Goal: Information Seeking & Learning: Learn about a topic

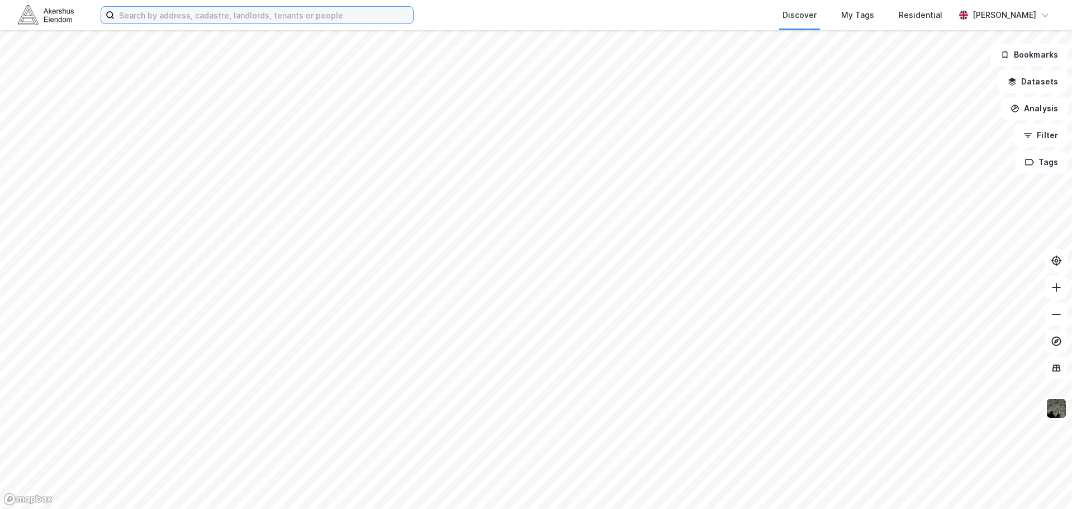
click at [278, 20] on input at bounding box center [264, 15] width 299 height 17
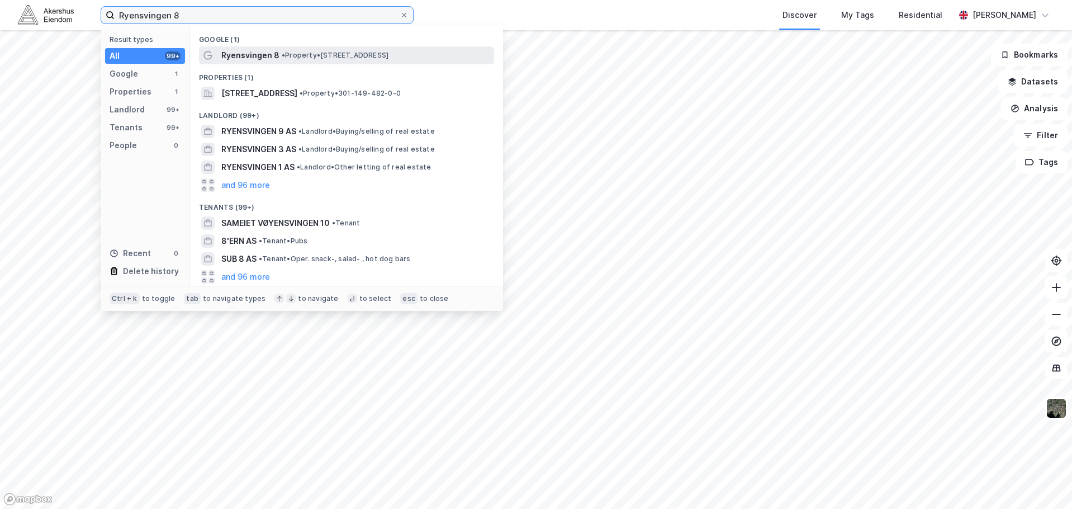
type input "Ryensvingen 8"
click at [297, 61] on div "Ryensvingen 8 • Property • [STREET_ADDRESS]" at bounding box center [356, 55] width 271 height 13
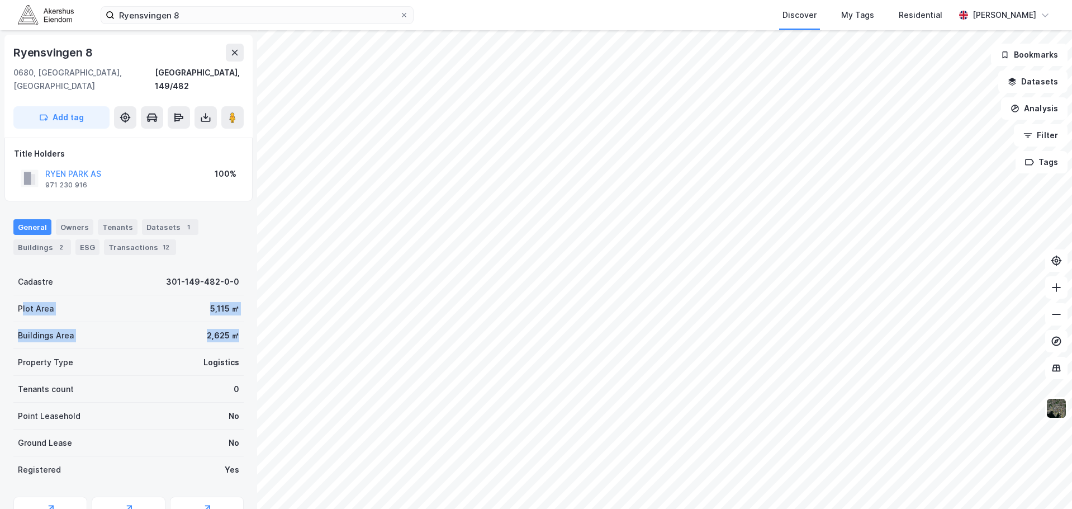
drag, startPoint x: 231, startPoint y: 321, endPoint x: 21, endPoint y: 291, distance: 211.7
click at [21, 286] on div "Cadastre 301-149-482-0-0 Plot Area 5,115 ㎡ Buildings Area 2,625 ㎡ Property Type…" at bounding box center [128, 375] width 230 height 215
click at [18, 302] on div "Plot Area" at bounding box center [36, 308] width 36 height 13
drag, startPoint x: 18, startPoint y: 295, endPoint x: 230, endPoint y: 323, distance: 213.1
click at [230, 323] on div "Cadastre 301-149-482-0-0 Plot Area 5,115 ㎡ Buildings Area 2,625 ㎡ Property Type…" at bounding box center [128, 375] width 230 height 215
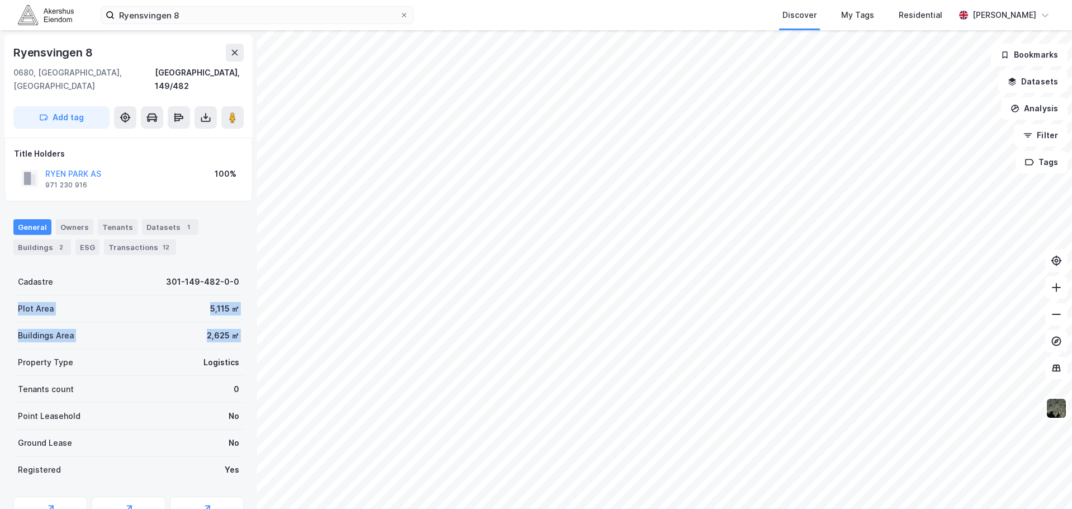
click at [230, 329] on div "2,625 ㎡" at bounding box center [223, 335] width 32 height 13
drag, startPoint x: 229, startPoint y: 321, endPoint x: 28, endPoint y: 296, distance: 202.9
click at [28, 296] on div "Cadastre 301-149-482-0-0 Plot Area 5,115 ㎡ Buildings Area 2,625 ㎡ Property Type…" at bounding box center [128, 375] width 230 height 215
click at [28, 302] on div "Plot Area" at bounding box center [36, 308] width 36 height 13
drag, startPoint x: 28, startPoint y: 296, endPoint x: 224, endPoint y: 323, distance: 197.6
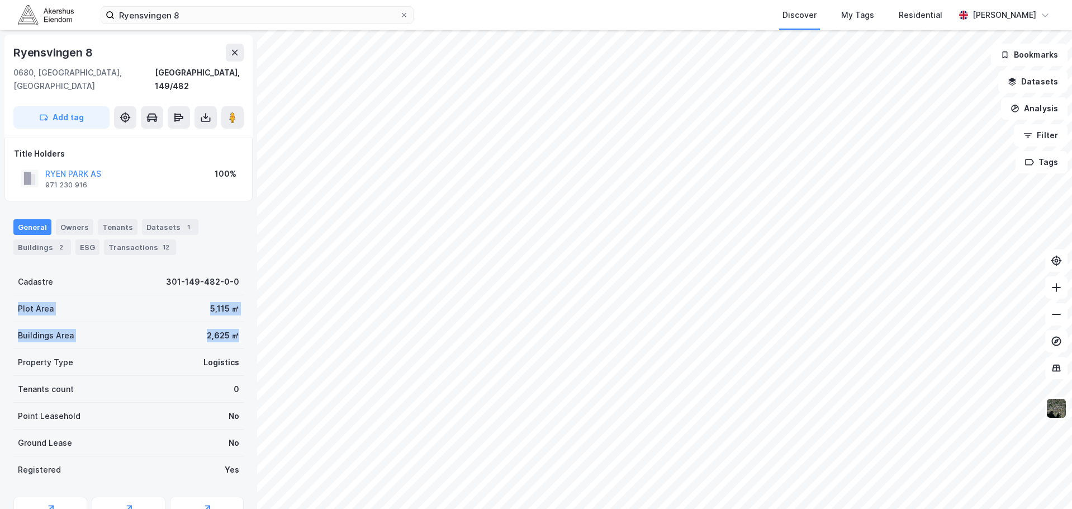
click at [224, 323] on div "Cadastre 301-149-482-0-0 Plot Area 5,115 ㎡ Buildings Area 2,625 ㎡ Property Type…" at bounding box center [128, 375] width 230 height 215
click at [224, 329] on div "2,625 ㎡" at bounding box center [223, 335] width 32 height 13
drag, startPoint x: 224, startPoint y: 323, endPoint x: 8, endPoint y: 287, distance: 218.2
click at [8, 287] on div "[GEOGRAPHIC_DATA]/482 Add tag Title Holders [GEOGRAPHIC_DATA] AS 971 230 916 10…" at bounding box center [128, 269] width 257 height 479
click at [14, 295] on div "Plot Area 5,115 ㎡" at bounding box center [128, 308] width 230 height 27
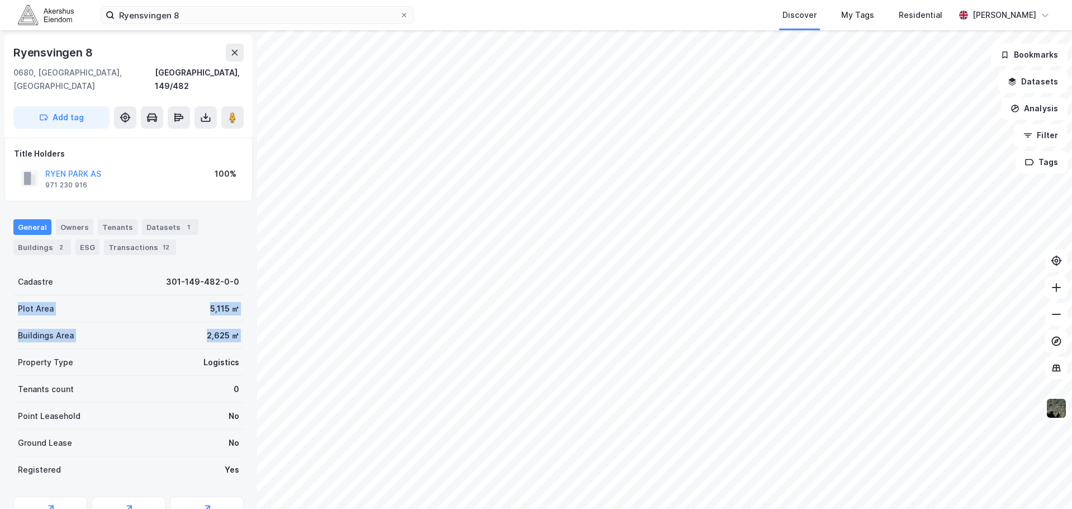
drag, startPoint x: 14, startPoint y: 289, endPoint x: 234, endPoint y: 321, distance: 222.5
click at [234, 321] on div "Cadastre 301-149-482-0-0 Plot Area 5,115 ㎡ Buildings Area 2,625 ㎡ Property Type…" at bounding box center [128, 375] width 230 height 215
click at [234, 322] on div "Buildings Area 2,625 ㎡" at bounding box center [128, 335] width 230 height 27
drag, startPoint x: 159, startPoint y: 320, endPoint x: 6, endPoint y: 297, distance: 154.3
click at [6, 297] on div "[GEOGRAPHIC_DATA]/482 Add tag Title Holders [GEOGRAPHIC_DATA] AS 971 230 916 10…" at bounding box center [128, 269] width 257 height 479
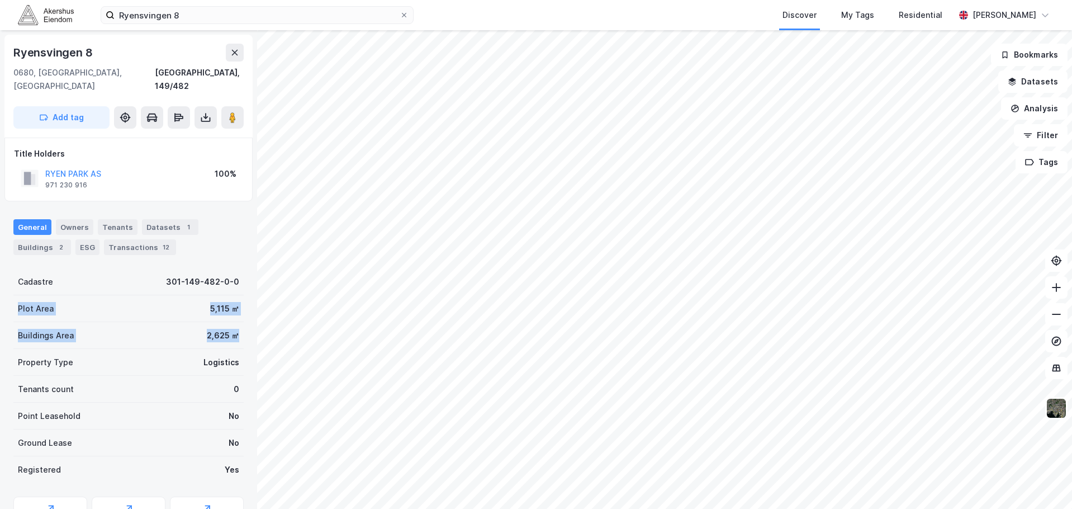
click at [20, 302] on div "Plot Area" at bounding box center [36, 308] width 36 height 13
drag, startPoint x: 20, startPoint y: 297, endPoint x: 226, endPoint y: 319, distance: 207.4
click at [226, 319] on div "Cadastre 301-149-482-0-0 Plot Area 5,115 ㎡ Buildings Area 2,625 ㎡ Property Type…" at bounding box center [128, 375] width 230 height 215
click at [226, 329] on div "2,625 ㎡" at bounding box center [223, 335] width 32 height 13
drag, startPoint x: 226, startPoint y: 319, endPoint x: 30, endPoint y: 296, distance: 196.9
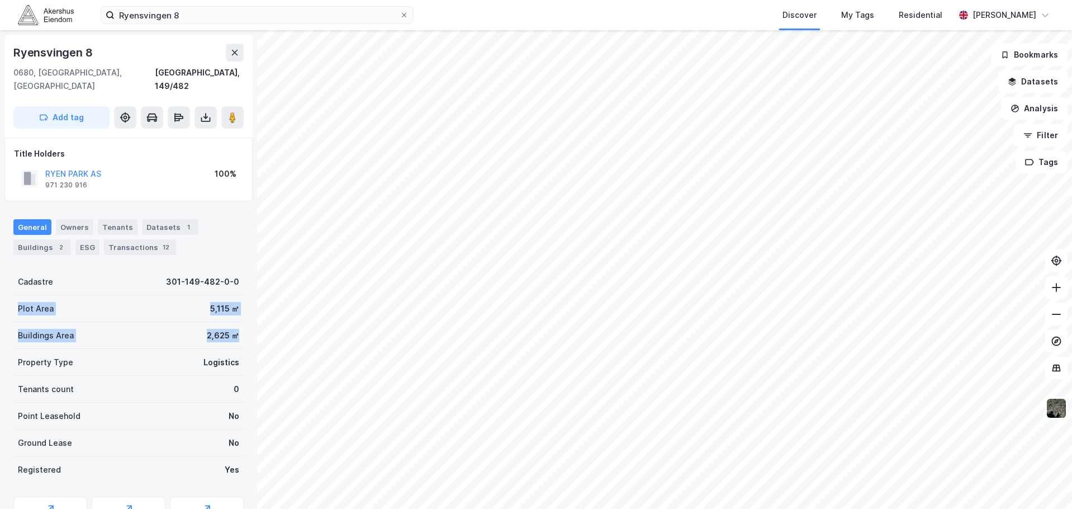
click at [30, 296] on div "Cadastre 301-149-482-0-0 Plot Area 5,115 ㎡ Buildings Area 2,625 ㎡ Property Type…" at bounding box center [128, 375] width 230 height 215
click at [30, 302] on div "Plot Area" at bounding box center [36, 308] width 36 height 13
drag, startPoint x: 30, startPoint y: 296, endPoint x: 221, endPoint y: 326, distance: 193.0
click at [221, 326] on div "Cadastre 301-149-482-0-0 Plot Area 5,115 ㎡ Buildings Area 2,625 ㎡ Property Type…" at bounding box center [128, 375] width 230 height 215
drag, startPoint x: 234, startPoint y: 320, endPoint x: 36, endPoint y: 292, distance: 200.5
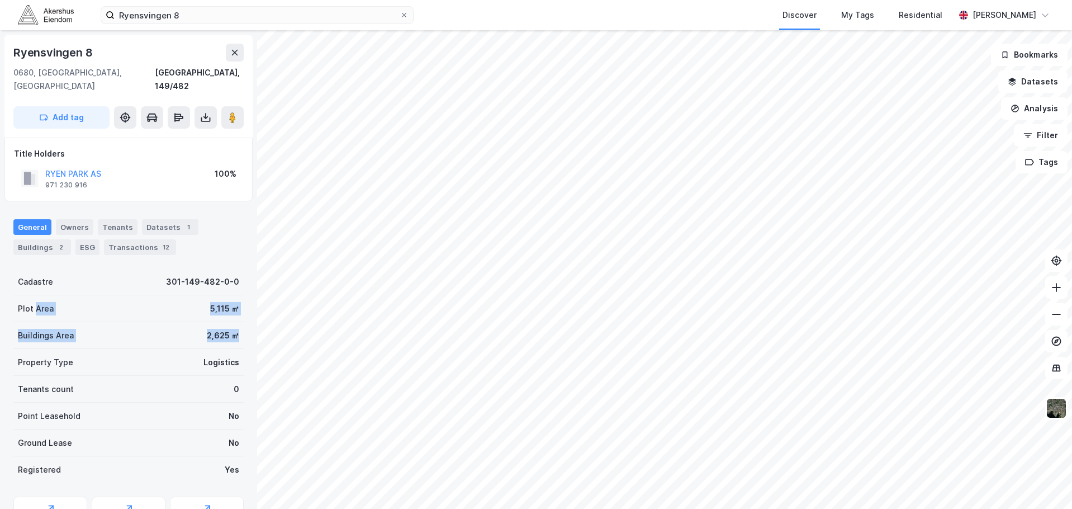
click at [36, 292] on div "Cadastre 301-149-482-0-0 Plot Area 5,115 ㎡ Buildings Area 2,625 ㎡ Property Type…" at bounding box center [128, 375] width 230 height 215
click at [1, 292] on div "[GEOGRAPHIC_DATA]/482 Add tag Title Holders [GEOGRAPHIC_DATA] AS 971 230 916 10…" at bounding box center [128, 269] width 257 height 479
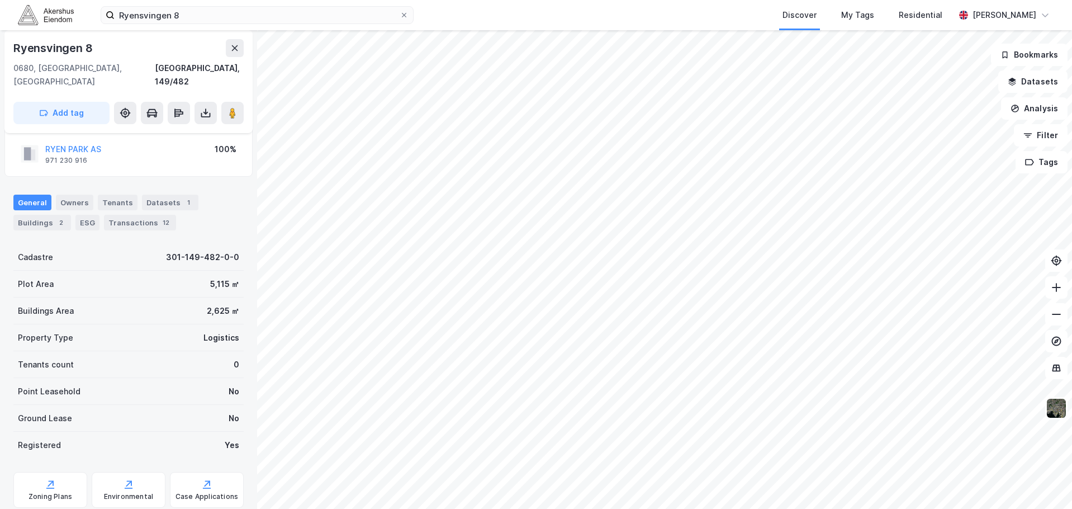
scroll to position [46, 0]
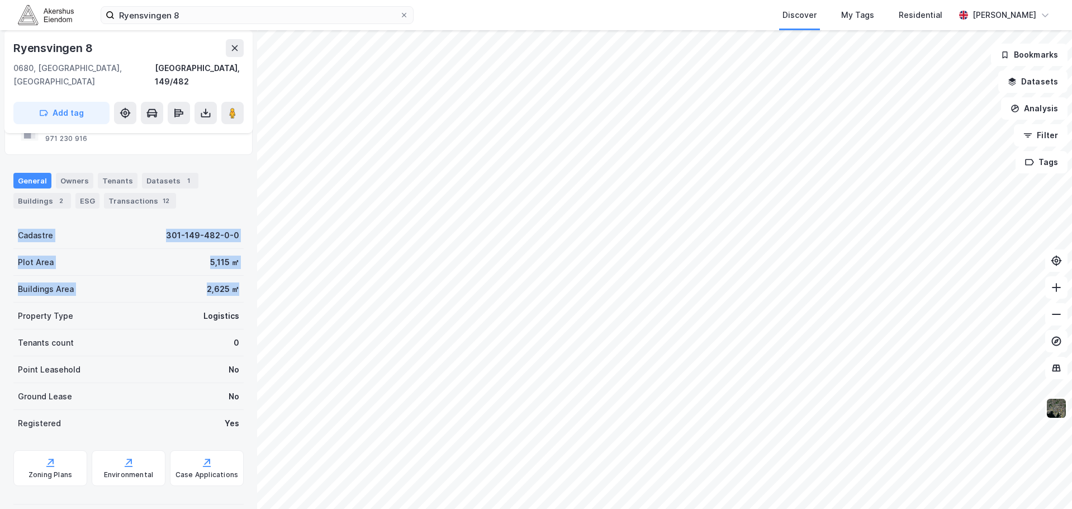
drag, startPoint x: 231, startPoint y: 273, endPoint x: 11, endPoint y: 224, distance: 225.6
click at [11, 224] on div "[GEOGRAPHIC_DATA]/482 Add tag Title Holders [GEOGRAPHIC_DATA] AS 971 230 916 10…" at bounding box center [128, 269] width 257 height 479
drag, startPoint x: 11, startPoint y: 224, endPoint x: 234, endPoint y: 271, distance: 228.4
click at [234, 271] on div "[GEOGRAPHIC_DATA]/482 Add tag Title Holders [GEOGRAPHIC_DATA] AS 971 230 916 10…" at bounding box center [128, 269] width 257 height 479
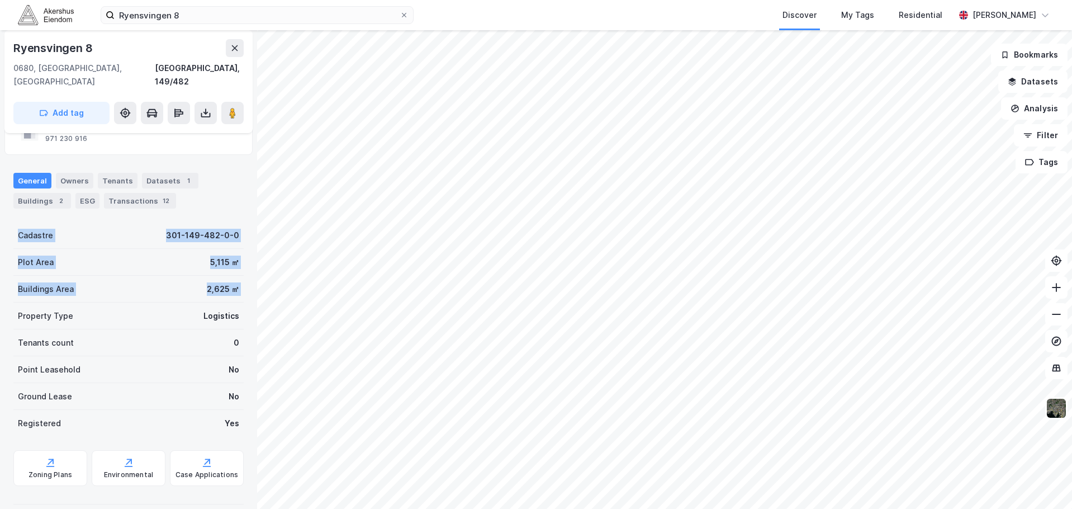
click at [234, 276] on div "Buildings Area 2,625 ㎡" at bounding box center [128, 289] width 230 height 27
drag, startPoint x: 234, startPoint y: 271, endPoint x: 7, endPoint y: 223, distance: 231.9
click at [7, 223] on div "[GEOGRAPHIC_DATA]/482 Add tag Title Holders [GEOGRAPHIC_DATA] AS 971 230 916 10…" at bounding box center [128, 269] width 257 height 479
click at [13, 220] on div "[GEOGRAPHIC_DATA]/482 Add tag Title Holders [GEOGRAPHIC_DATA] AS 971 230 916 10…" at bounding box center [128, 269] width 257 height 479
drag, startPoint x: 13, startPoint y: 220, endPoint x: 240, endPoint y: 276, distance: 234.4
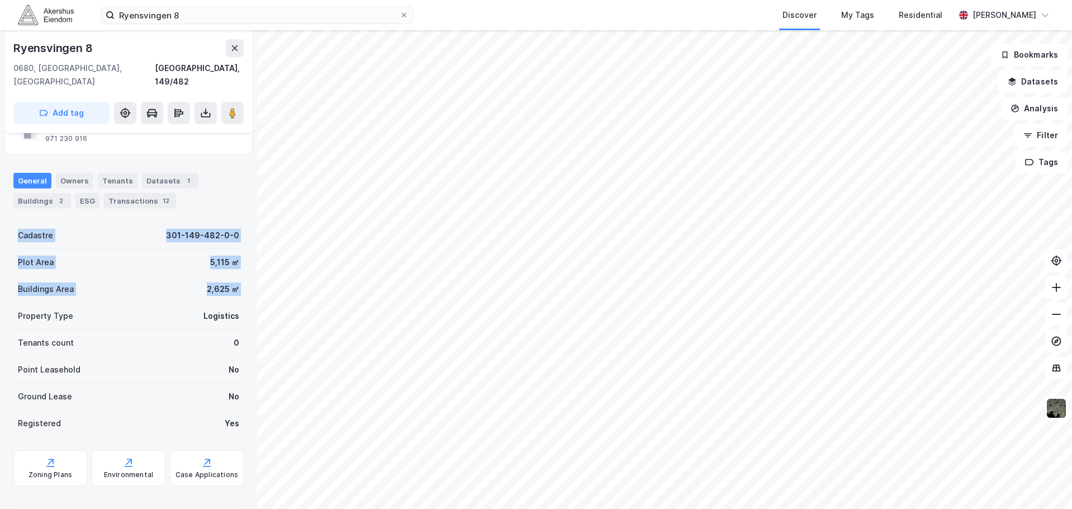
click at [240, 276] on div "[GEOGRAPHIC_DATA]/482 Add tag Title Holders [GEOGRAPHIC_DATA] AS 971 230 916 10…" at bounding box center [128, 269] width 257 height 479
drag, startPoint x: 233, startPoint y: 312, endPoint x: 18, endPoint y: 219, distance: 233.3
click at [18, 222] on div "Cadastre 301-149-482-0-0 Plot Area 5,115 ㎡ Buildings Area 2,625 ㎡ Property Type…" at bounding box center [128, 329] width 230 height 215
click at [18, 229] on div "Cadastre" at bounding box center [35, 235] width 35 height 13
drag, startPoint x: 18, startPoint y: 219, endPoint x: 207, endPoint y: 296, distance: 203.9
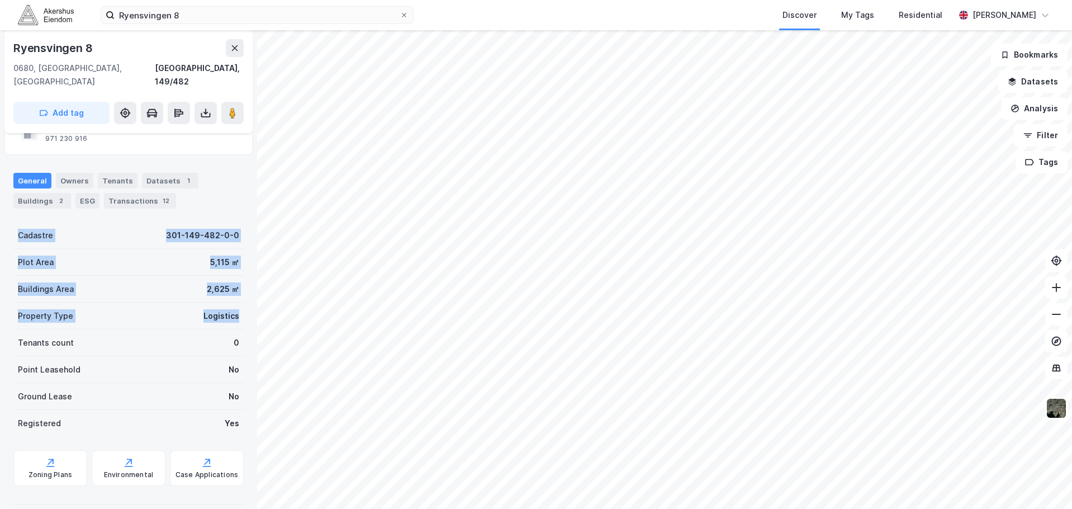
click at [207, 296] on div "Cadastre 301-149-482-0-0 Plot Area 5,115 ㎡ Buildings Area 2,625 ㎡ Property Type…" at bounding box center [128, 329] width 230 height 215
click at [207, 309] on div "Logistics" at bounding box center [221, 315] width 36 height 13
drag, startPoint x: 204, startPoint y: 292, endPoint x: 36, endPoint y: 217, distance: 183.4
click at [36, 222] on div "Cadastre 301-149-482-0-0 Plot Area 5,115 ㎡ Buildings Area 2,625 ㎡ Property Type…" at bounding box center [128, 329] width 230 height 215
click at [36, 229] on div "Cadastre" at bounding box center [35, 235] width 35 height 13
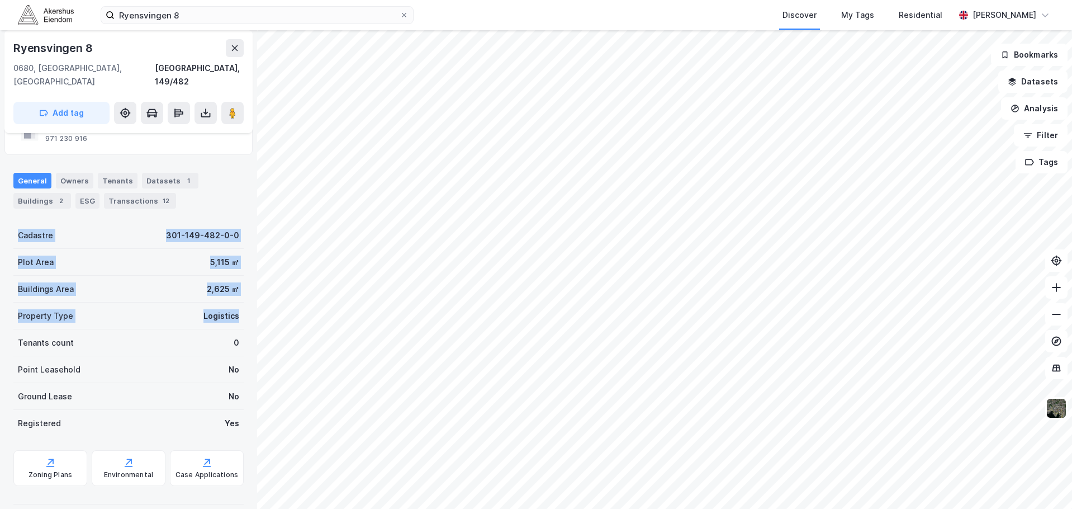
drag, startPoint x: 36, startPoint y: 217, endPoint x: 229, endPoint y: 298, distance: 208.5
click at [229, 298] on div "Cadastre 301-149-482-0-0 Plot Area 5,115 ㎡ Buildings Area 2,625 ㎡ Property Type…" at bounding box center [128, 329] width 230 height 215
click at [229, 309] on div "Logistics" at bounding box center [221, 315] width 36 height 13
drag, startPoint x: 229, startPoint y: 298, endPoint x: 16, endPoint y: 226, distance: 224.3
click at [16, 226] on div "Cadastre 301-149-482-0-0 Plot Area 5,115 ㎡ Buildings Area 2,625 ㎡ Property Type…" at bounding box center [128, 329] width 230 height 215
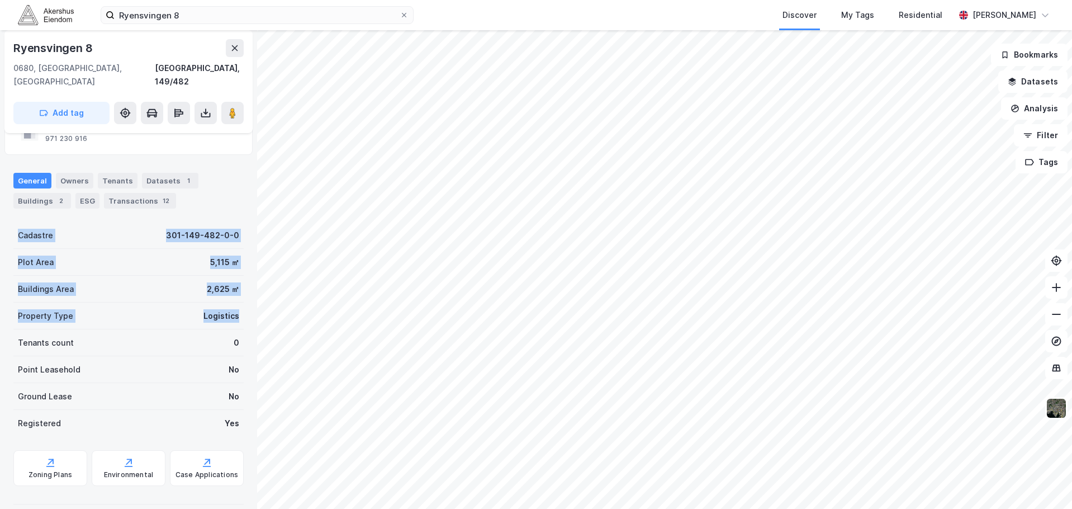
click at [16, 226] on div "Cadastre 301-149-482-0-0" at bounding box center [128, 235] width 230 height 27
drag, startPoint x: 16, startPoint y: 226, endPoint x: 222, endPoint y: 297, distance: 218.3
click at [222, 297] on div "Cadastre 301-149-482-0-0 Plot Area 5,115 ㎡ Buildings Area 2,625 ㎡ Property Type…" at bounding box center [128, 329] width 230 height 215
click at [222, 309] on div "Logistics" at bounding box center [221, 315] width 36 height 13
drag, startPoint x: 222, startPoint y: 297, endPoint x: 31, endPoint y: 227, distance: 204.3
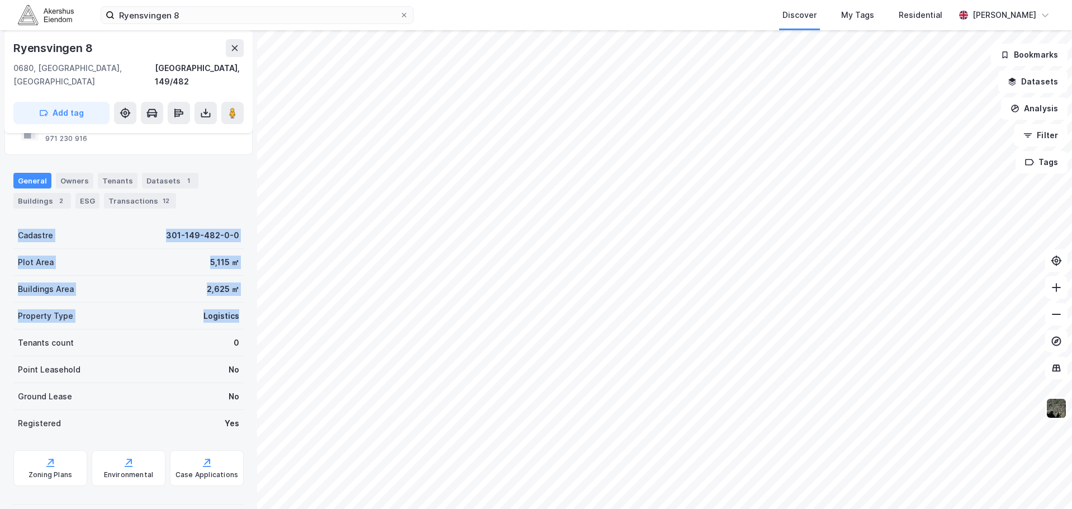
click at [31, 227] on div "Cadastre 301-149-482-0-0 Plot Area 5,115 ㎡ Buildings Area 2,625 ㎡ Property Type…" at bounding box center [128, 329] width 230 height 215
click at [31, 229] on div "Cadastre" at bounding box center [35, 235] width 35 height 13
drag, startPoint x: 31, startPoint y: 227, endPoint x: 225, endPoint y: 301, distance: 207.7
click at [225, 301] on div "Cadastre 301-149-482-0-0 Plot Area 5,115 ㎡ Buildings Area 2,625 ㎡ Property Type…" at bounding box center [128, 329] width 230 height 215
click at [225, 309] on div "Logistics" at bounding box center [221, 315] width 36 height 13
